Goal: Check status

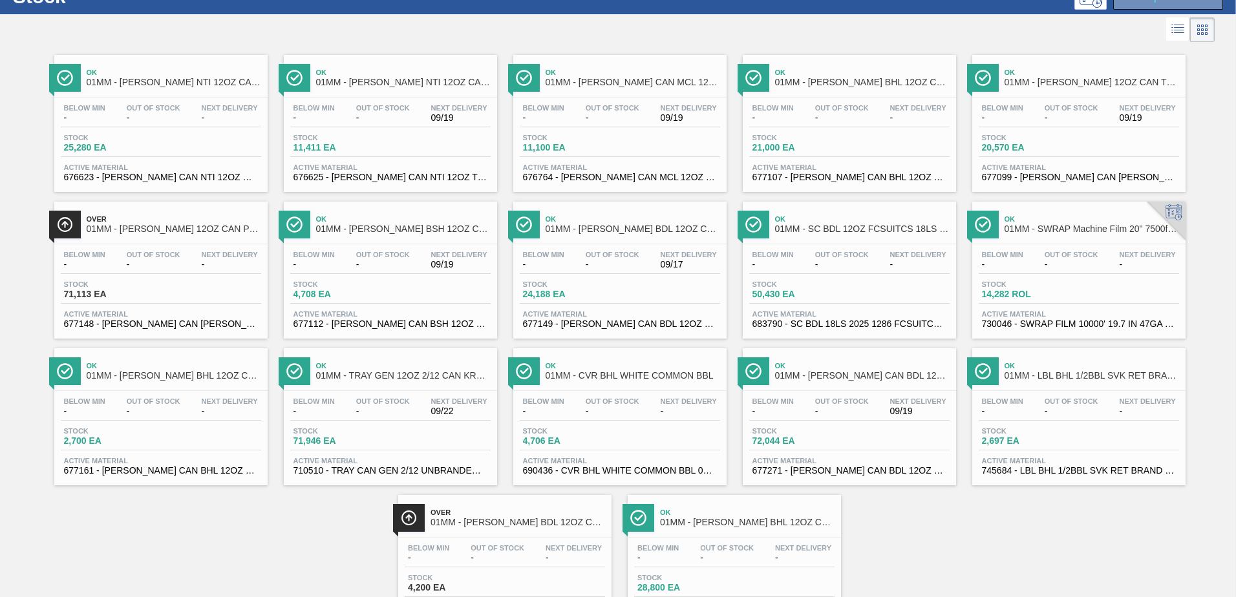
scroll to position [118, 0]
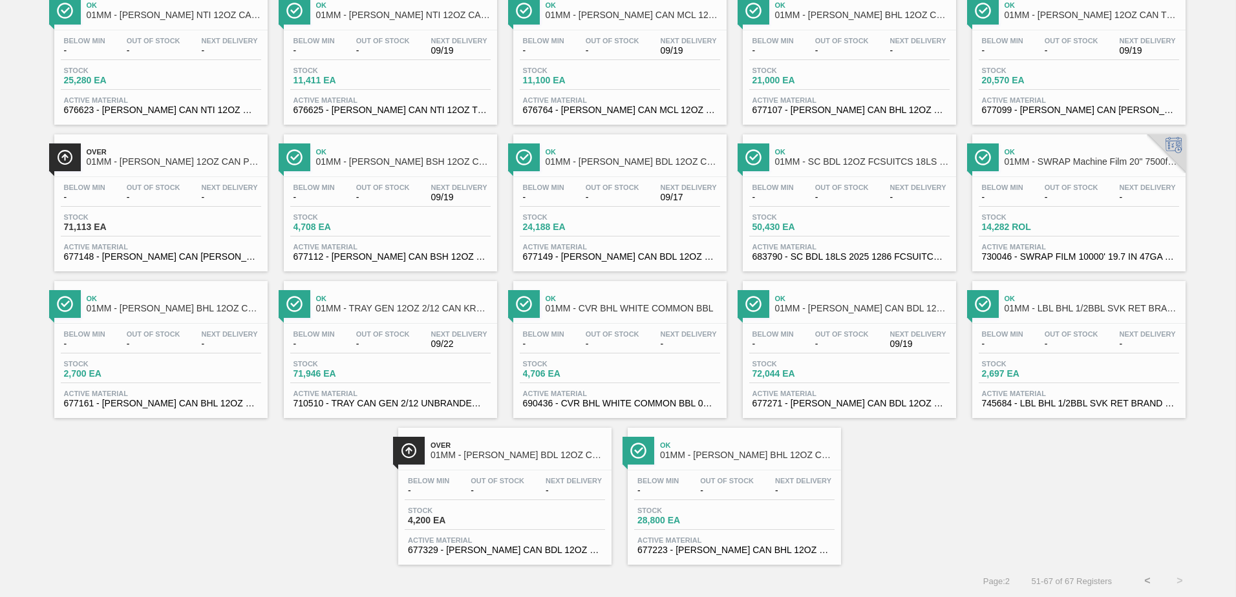
click at [1146, 575] on button "<" at bounding box center [1147, 581] width 32 height 32
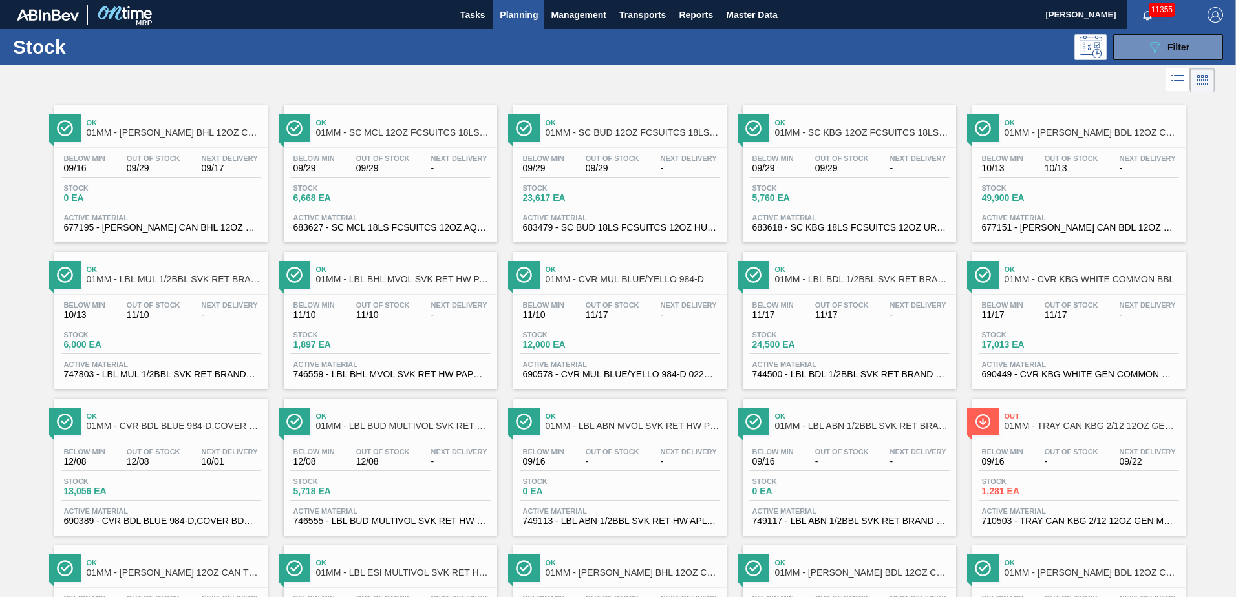
scroll to position [809, 0]
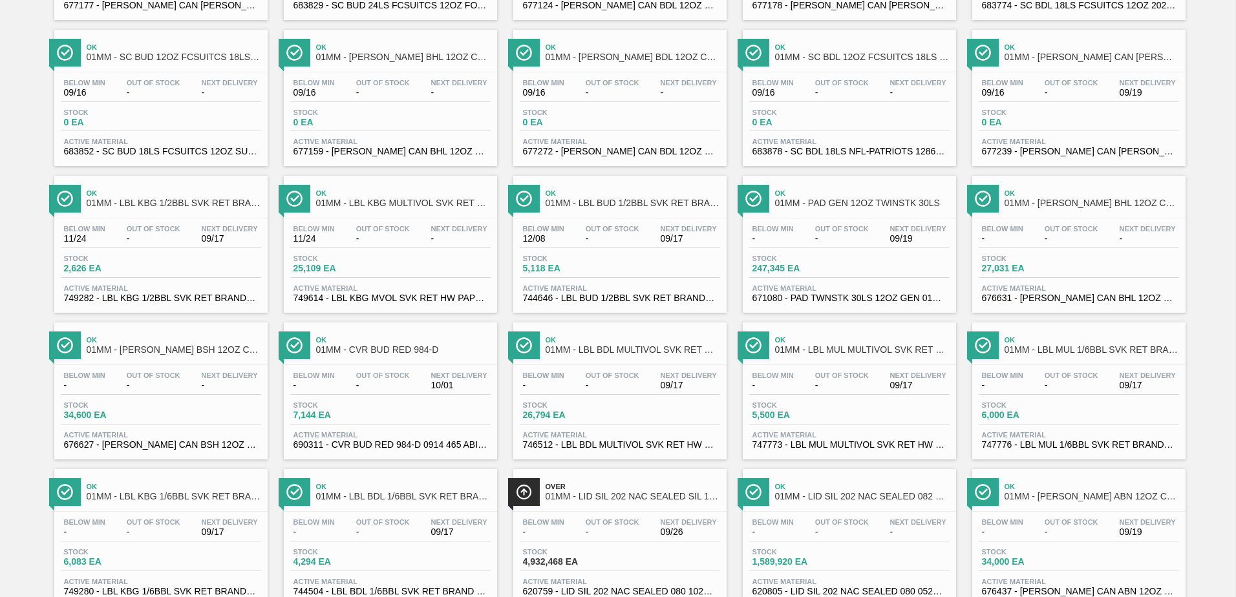
click at [110, 265] on span "2,626 EA" at bounding box center [109, 269] width 90 height 10
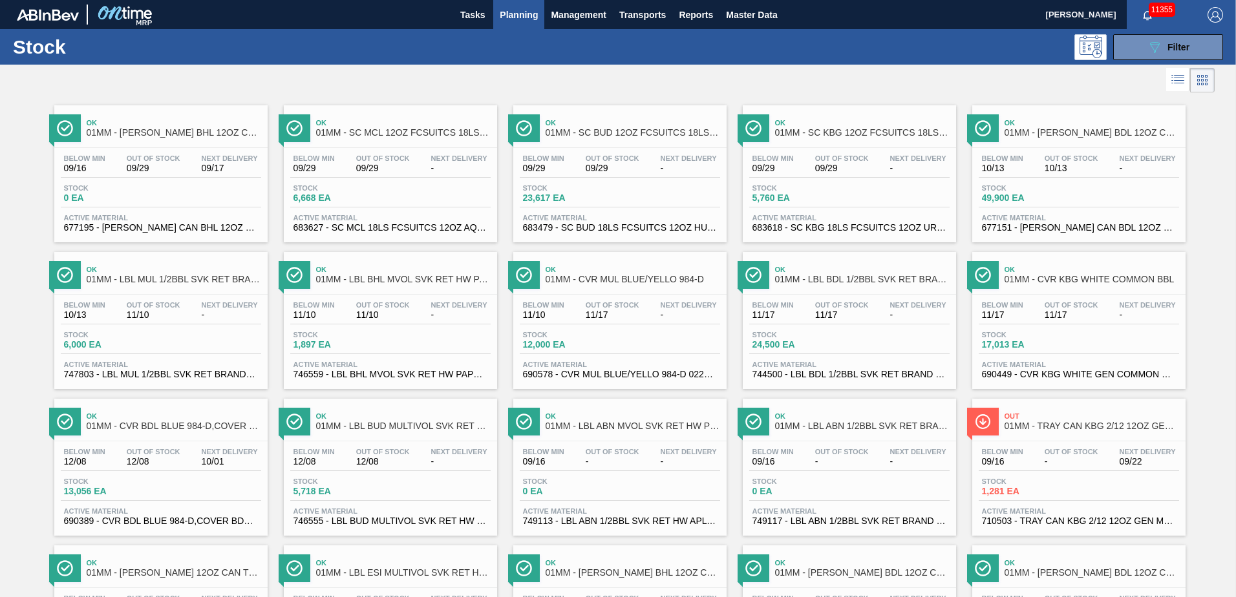
scroll to position [809, 0]
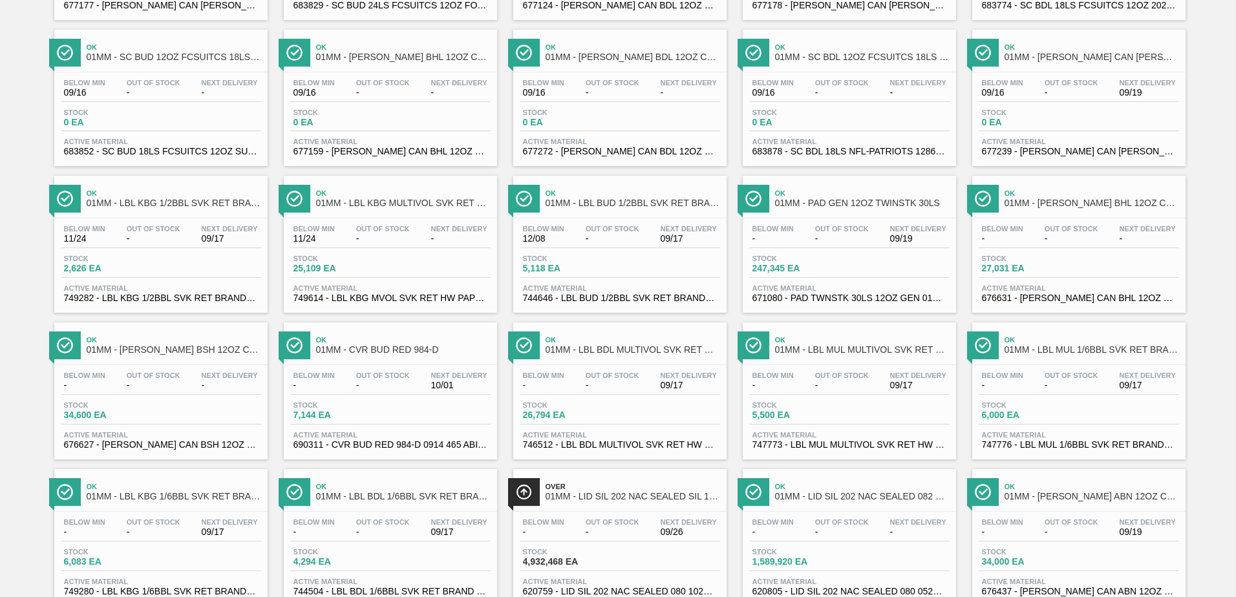
click at [158, 543] on div "Below Min - Out Of Stock - Next Delivery 09/17 Stock 6,083 EA Active Material 7…" at bounding box center [160, 556] width 213 height 88
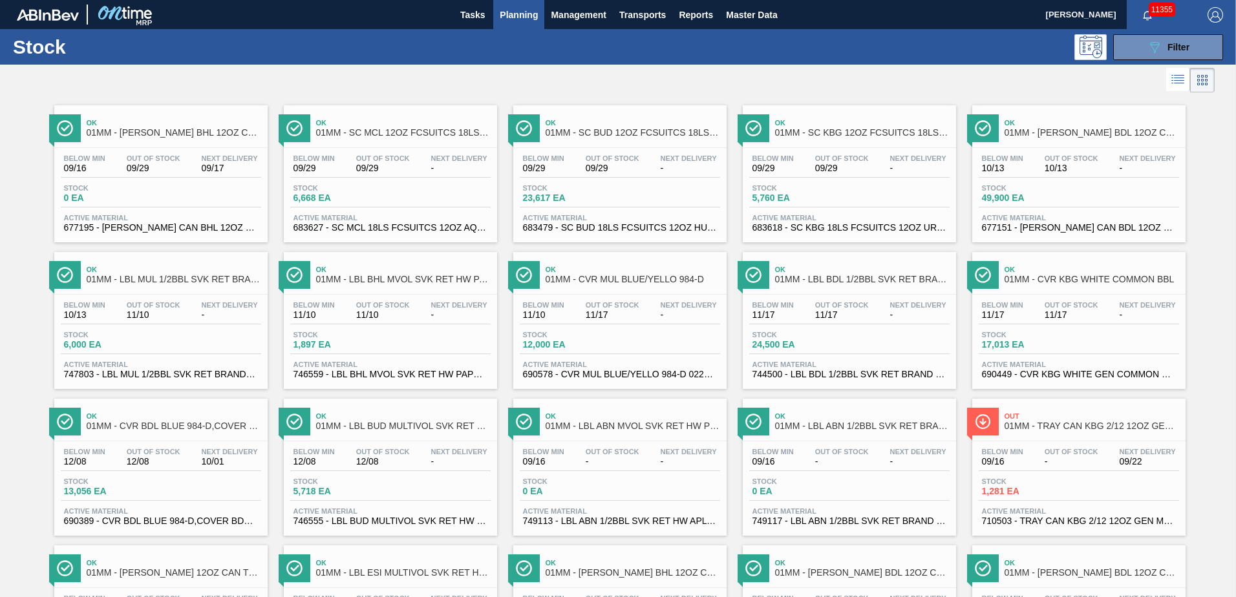
scroll to position [809, 0]
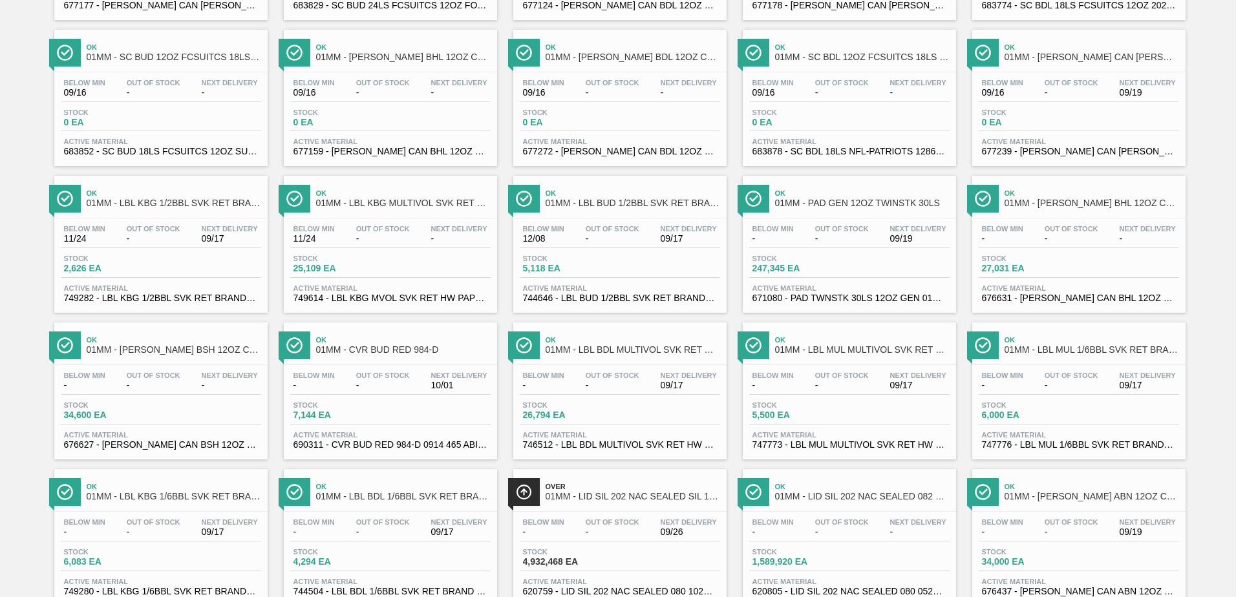
click at [839, 406] on span "Stock" at bounding box center [797, 405] width 90 height 8
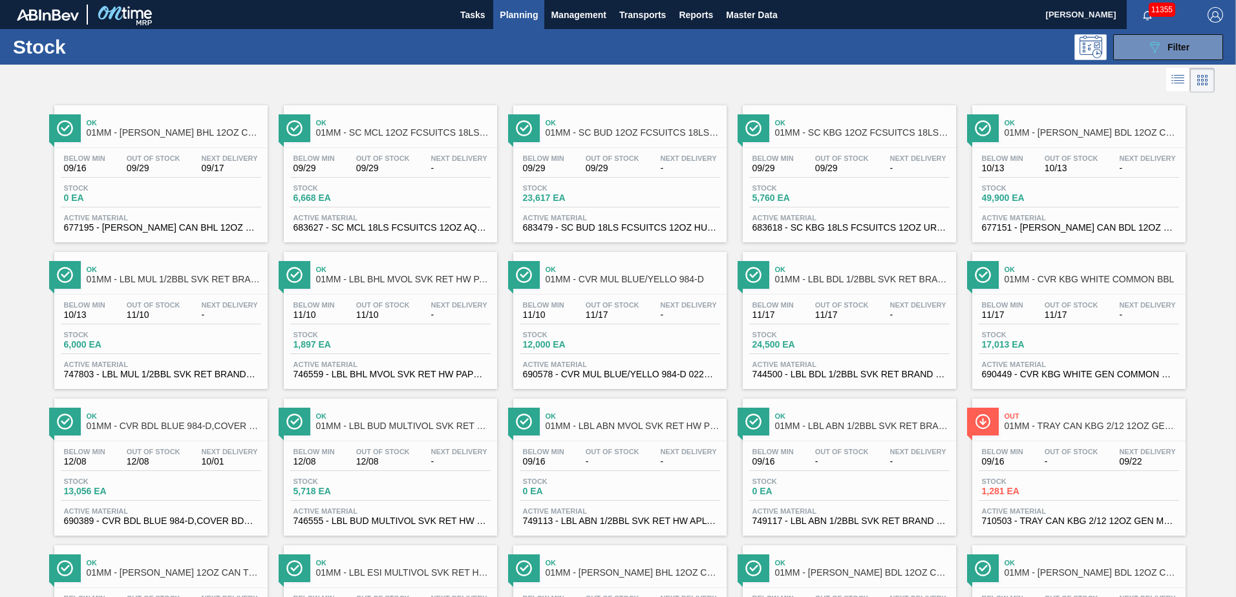
scroll to position [956, 0]
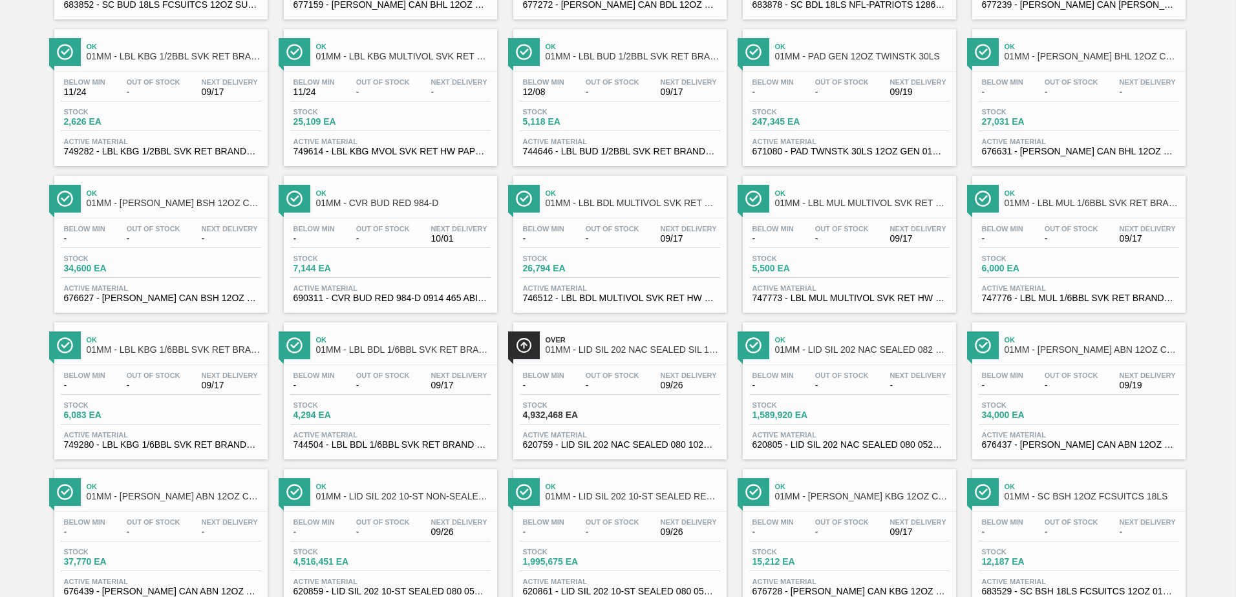
click at [1071, 260] on div "Stock 6,000 EA" at bounding box center [1026, 264] width 97 height 19
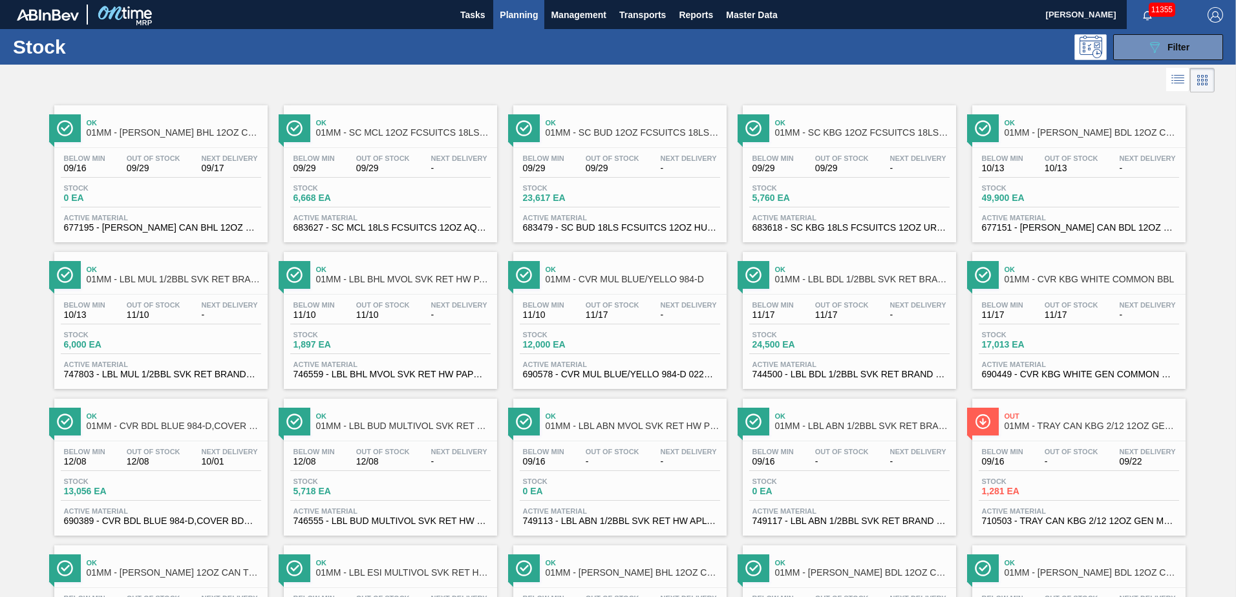
scroll to position [956, 0]
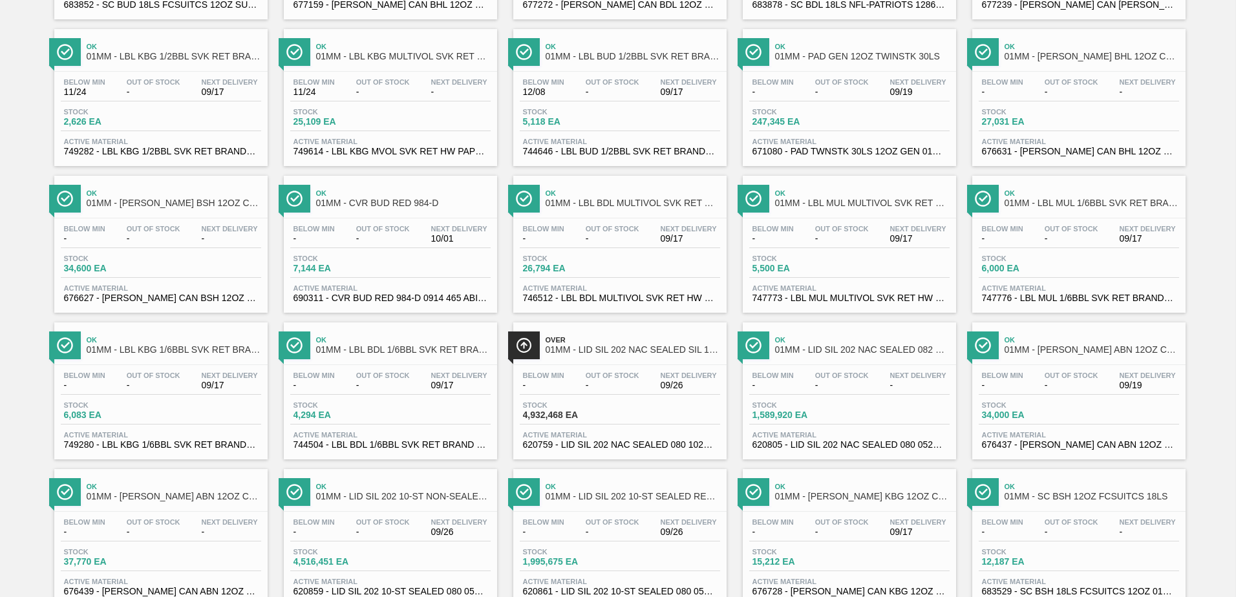
click at [381, 417] on span "4,294 EA" at bounding box center [338, 415] width 90 height 10
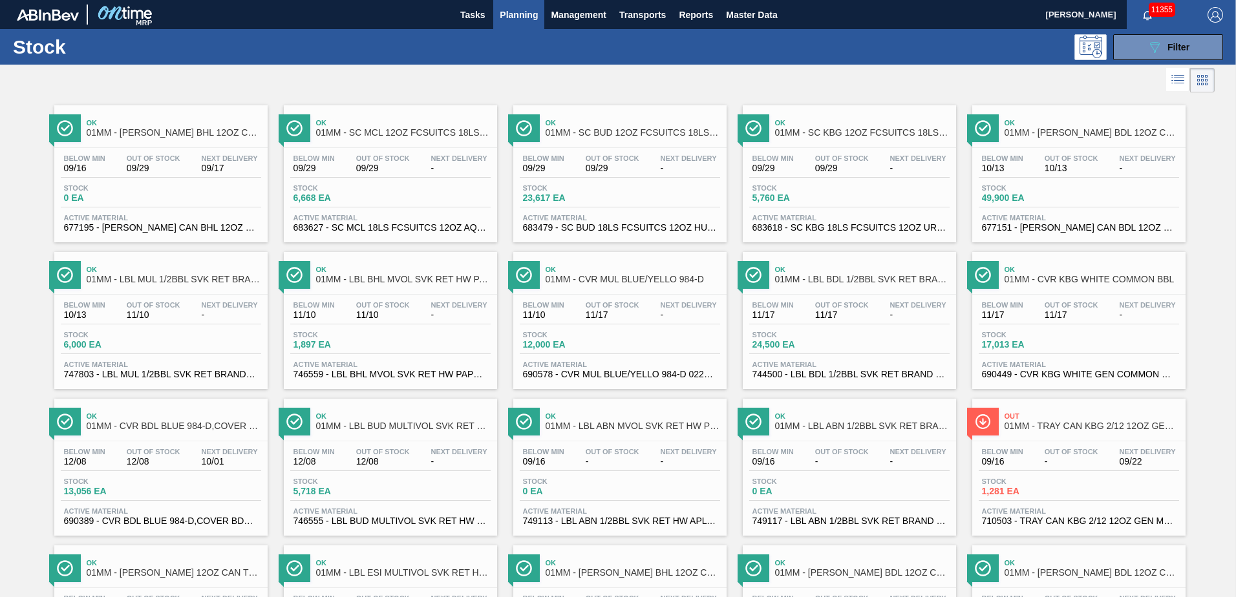
scroll to position [809, 0]
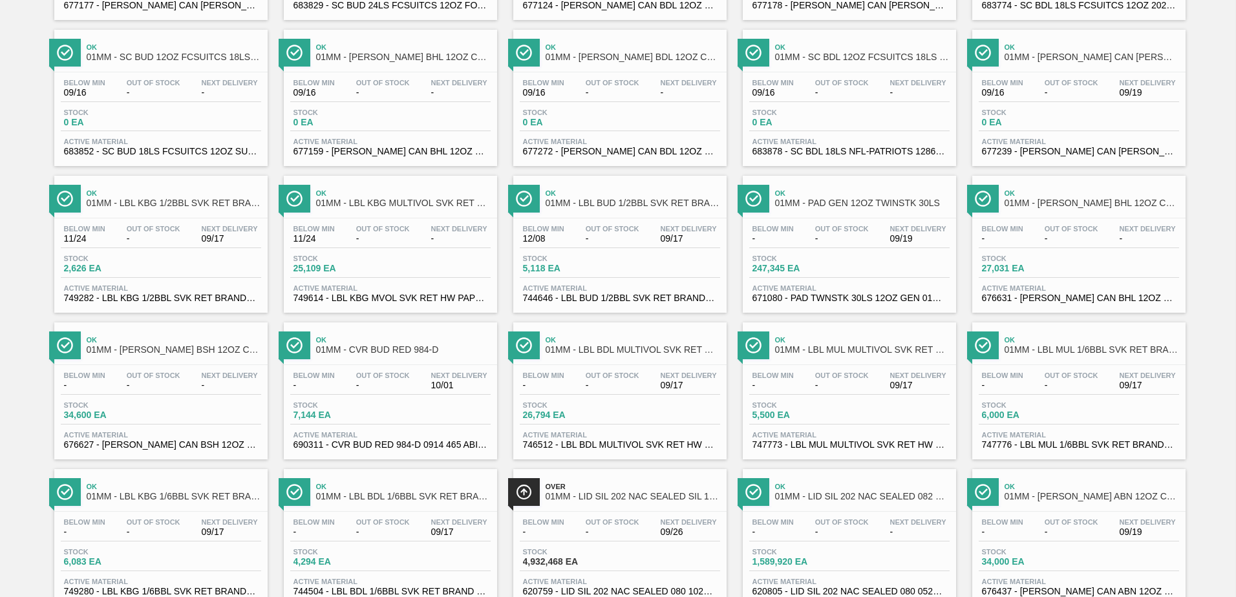
click at [610, 246] on div "Below Min 12/08 Out Of Stock - Next Delivery 09/17" at bounding box center [620, 236] width 200 height 23
